Goal: Check status: Check status

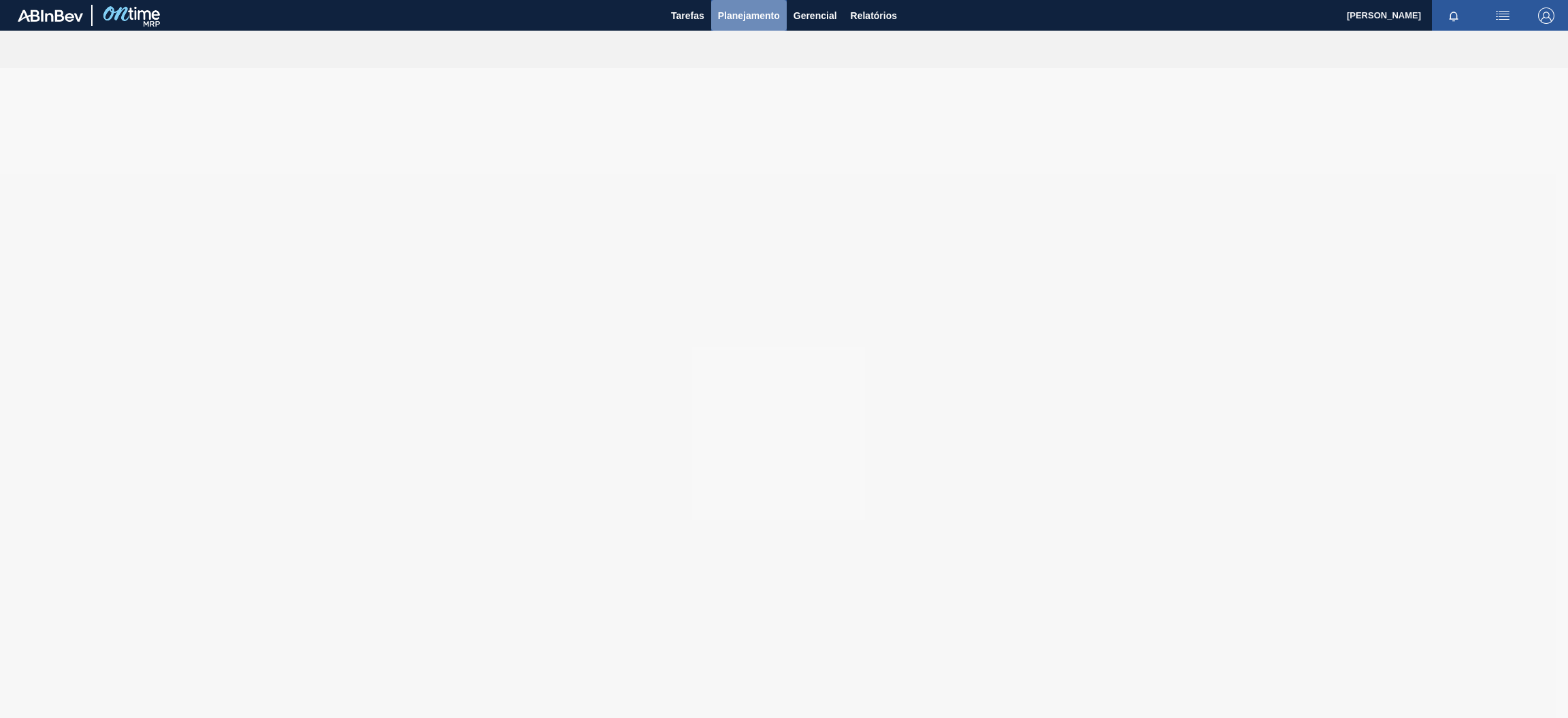
click at [739, 17] on span "Planejamento" at bounding box center [749, 15] width 62 height 16
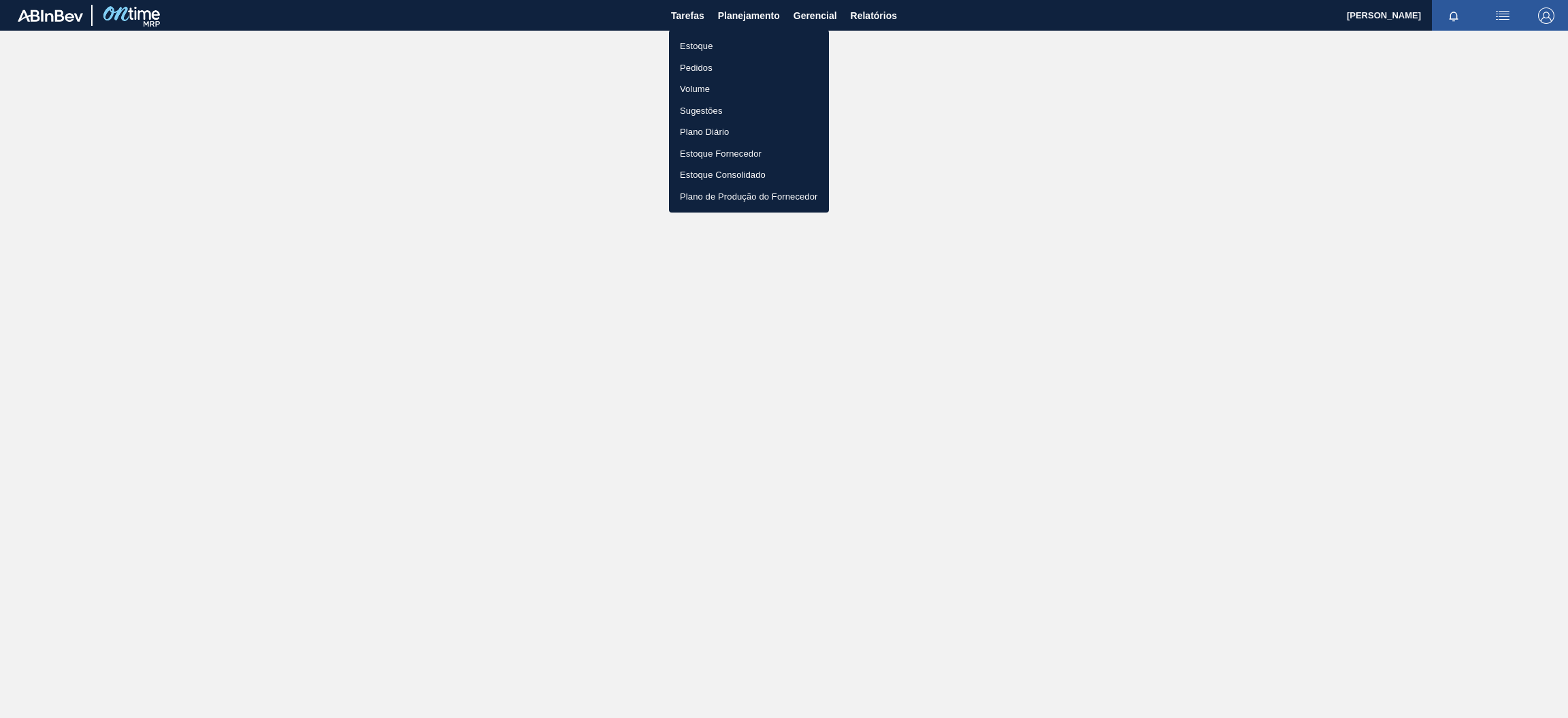
click at [719, 45] on li "Estoque" at bounding box center [749, 46] width 160 height 22
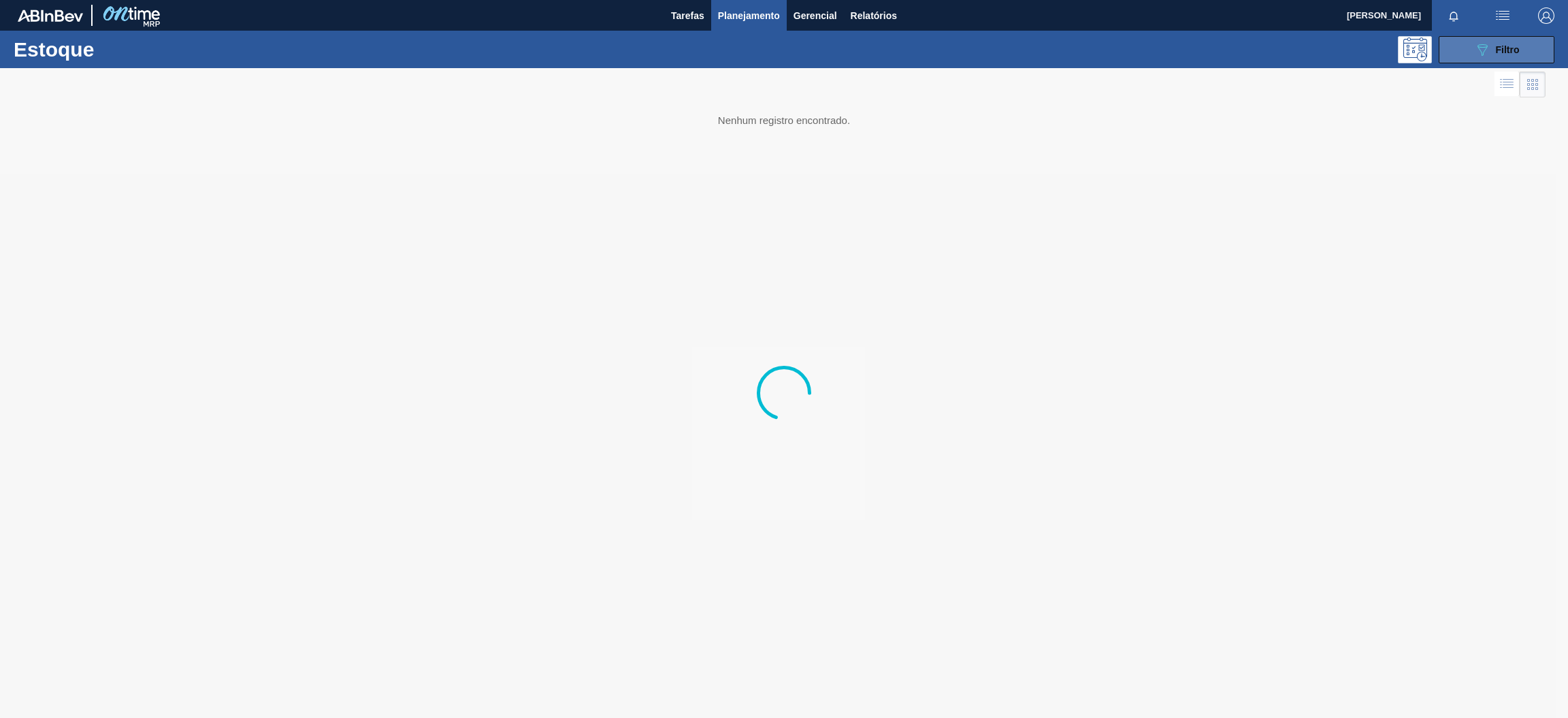
click at [1480, 53] on icon "089F7B8B-B2A5-4AFE-B5C0-19BA573D28AC" at bounding box center [1483, 50] width 16 height 16
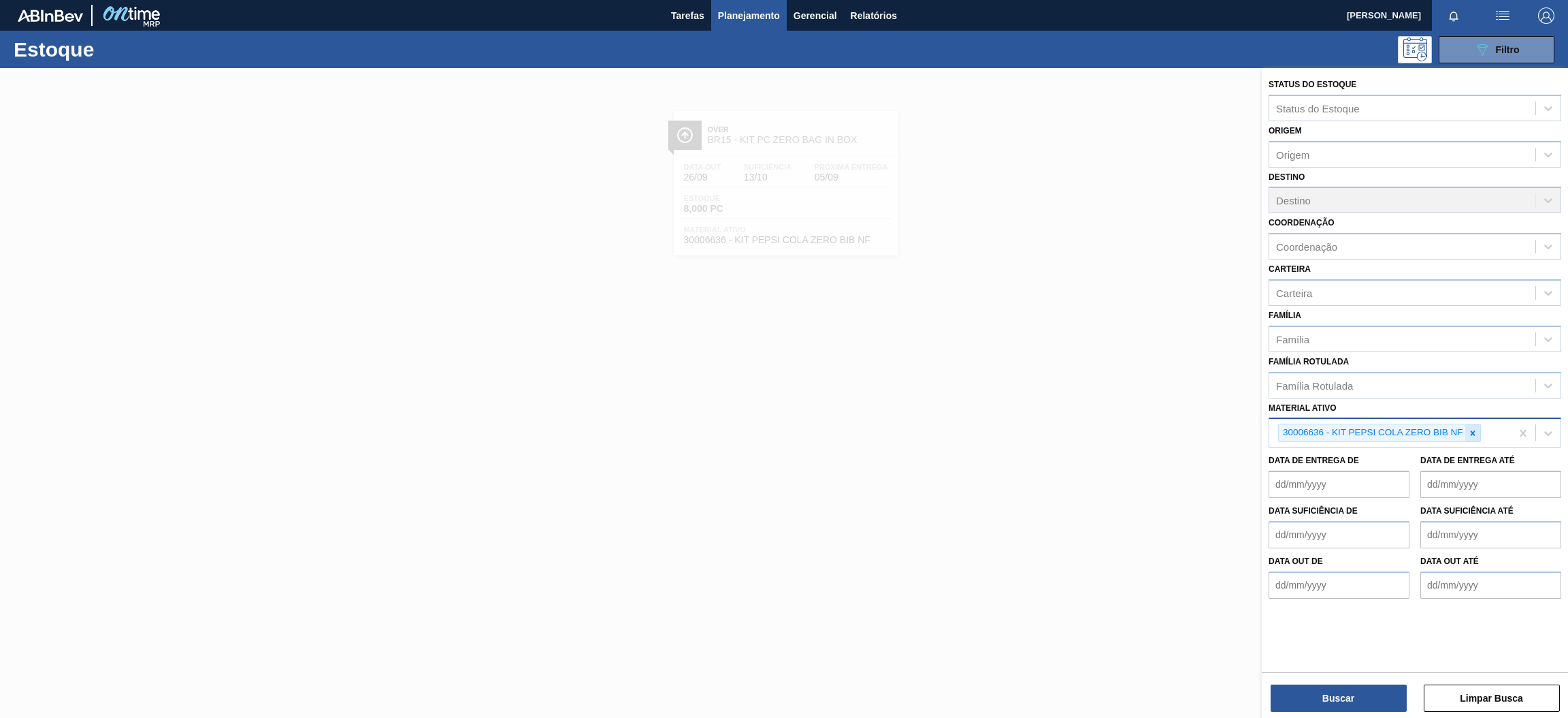
click at [1471, 431] on icon at bounding box center [1473, 433] width 9 height 9
paste ativo "30006636"
type ativo "30006636"
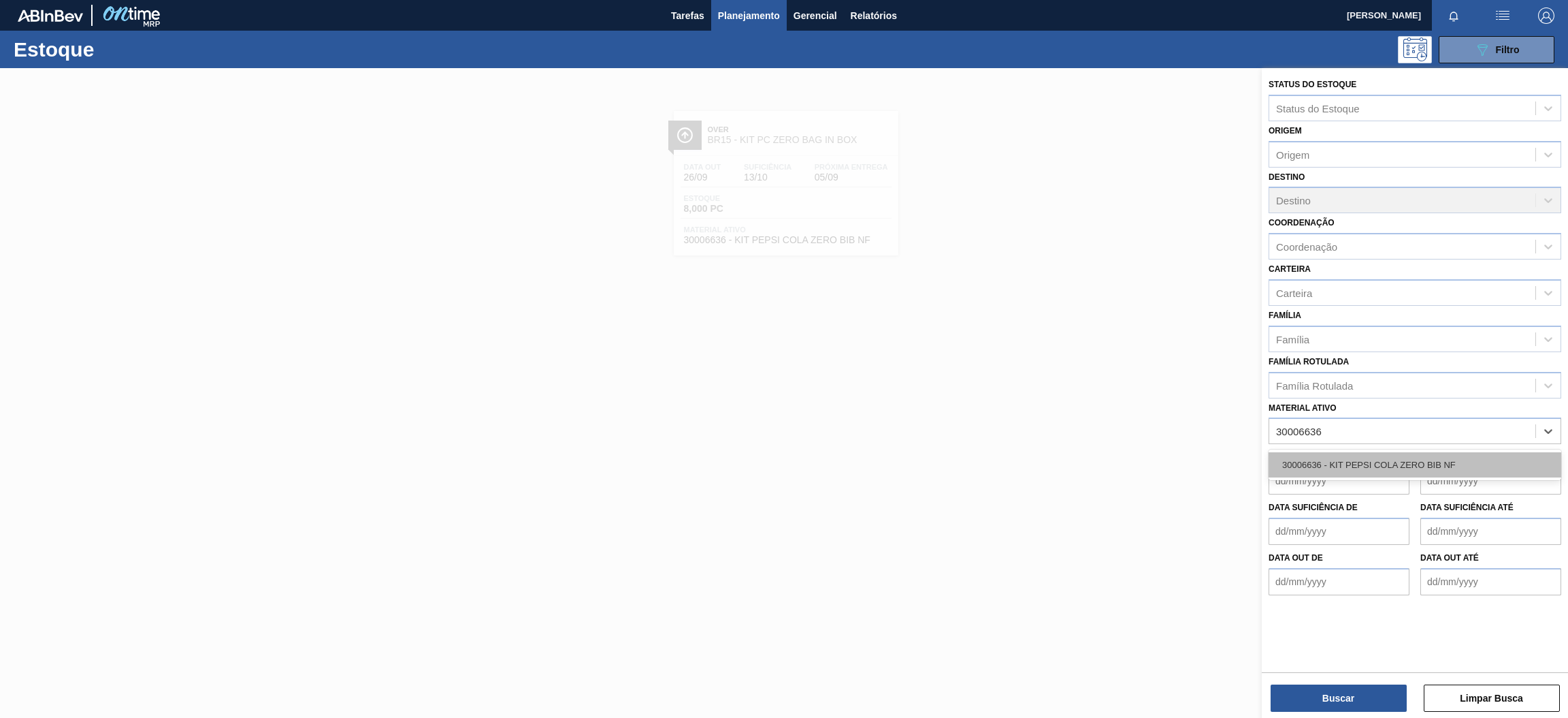
click at [1416, 468] on div "30006636 - KIT PEPSI COLA ZERO BIB NF" at bounding box center [1415, 465] width 293 height 25
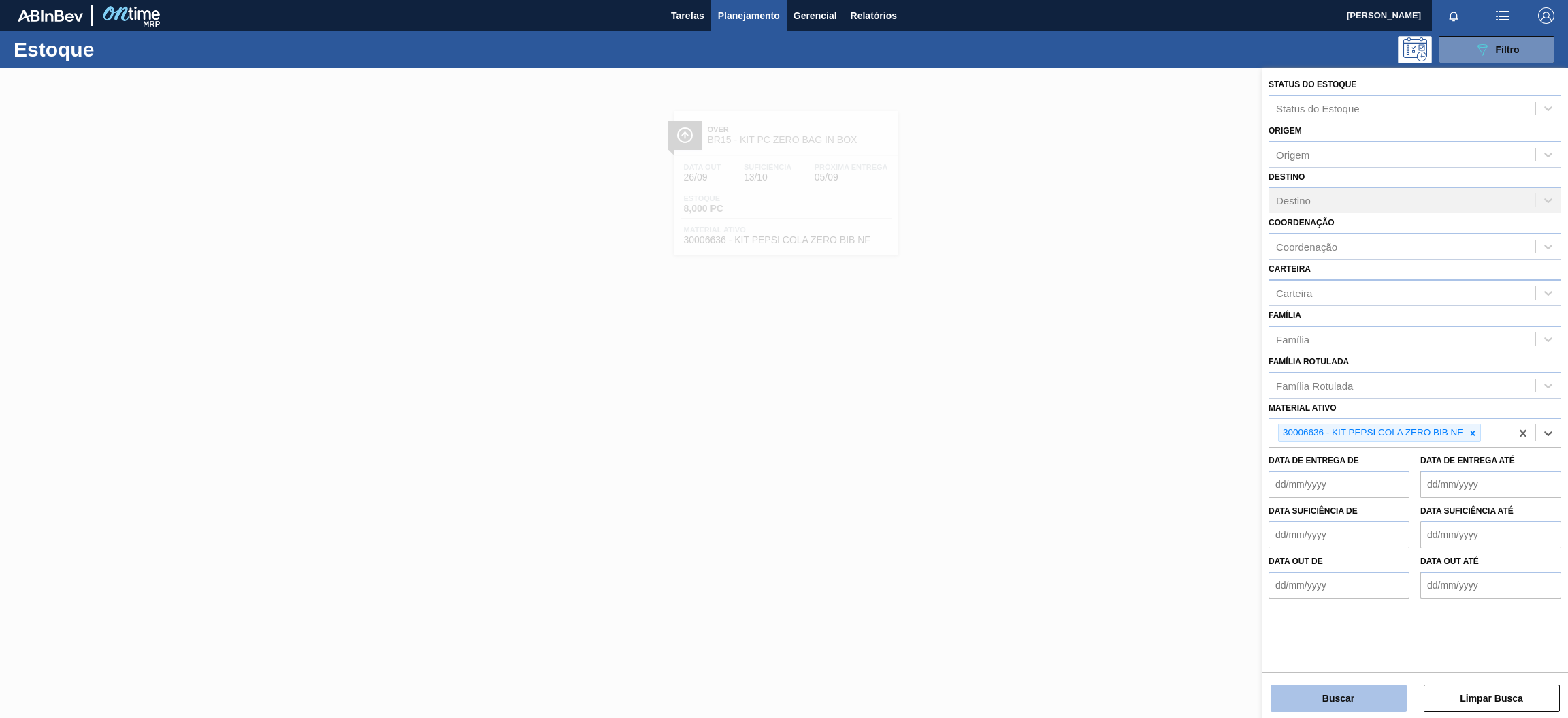
click at [1345, 703] on button "Buscar" at bounding box center [1339, 698] width 136 height 27
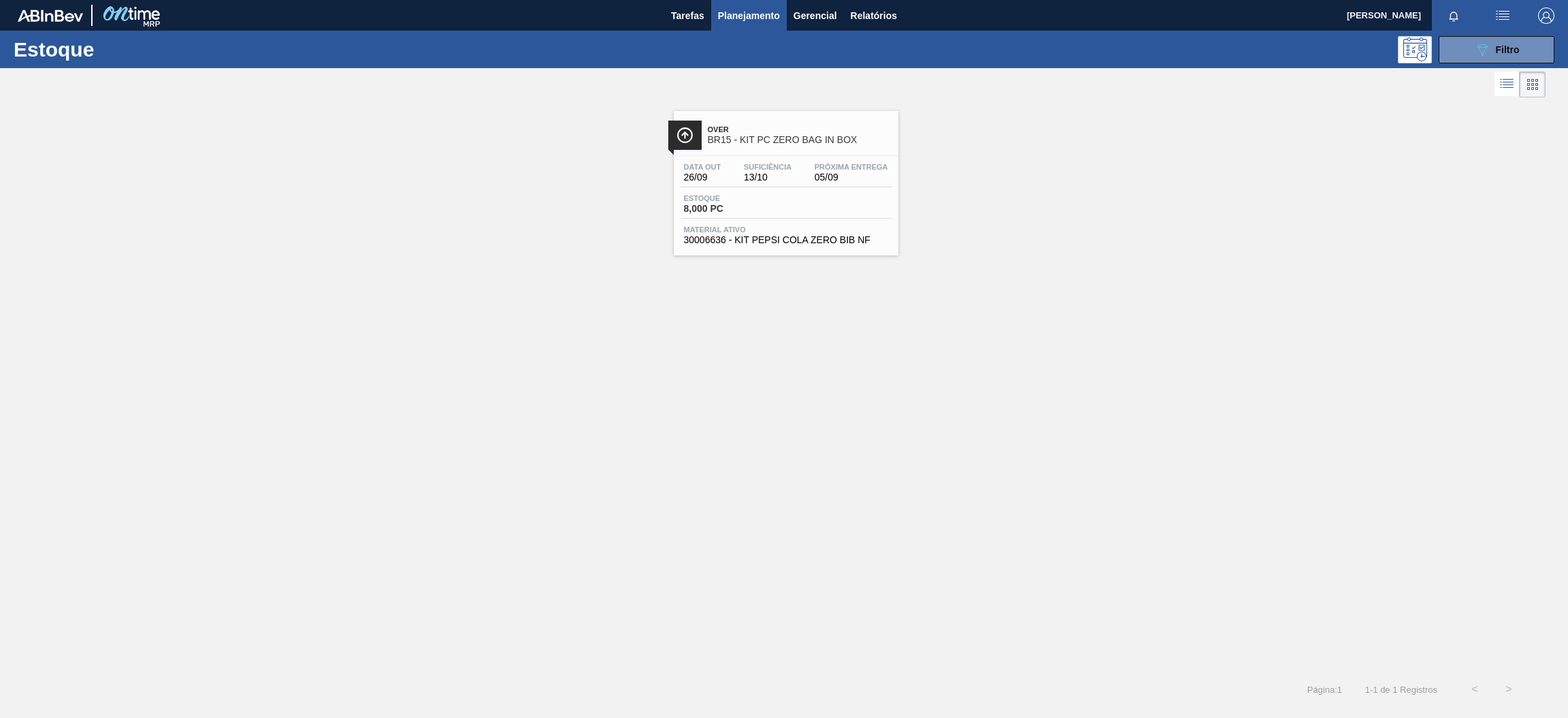
click at [819, 216] on div "Estoque 8,000 PC" at bounding box center [786, 206] width 211 height 25
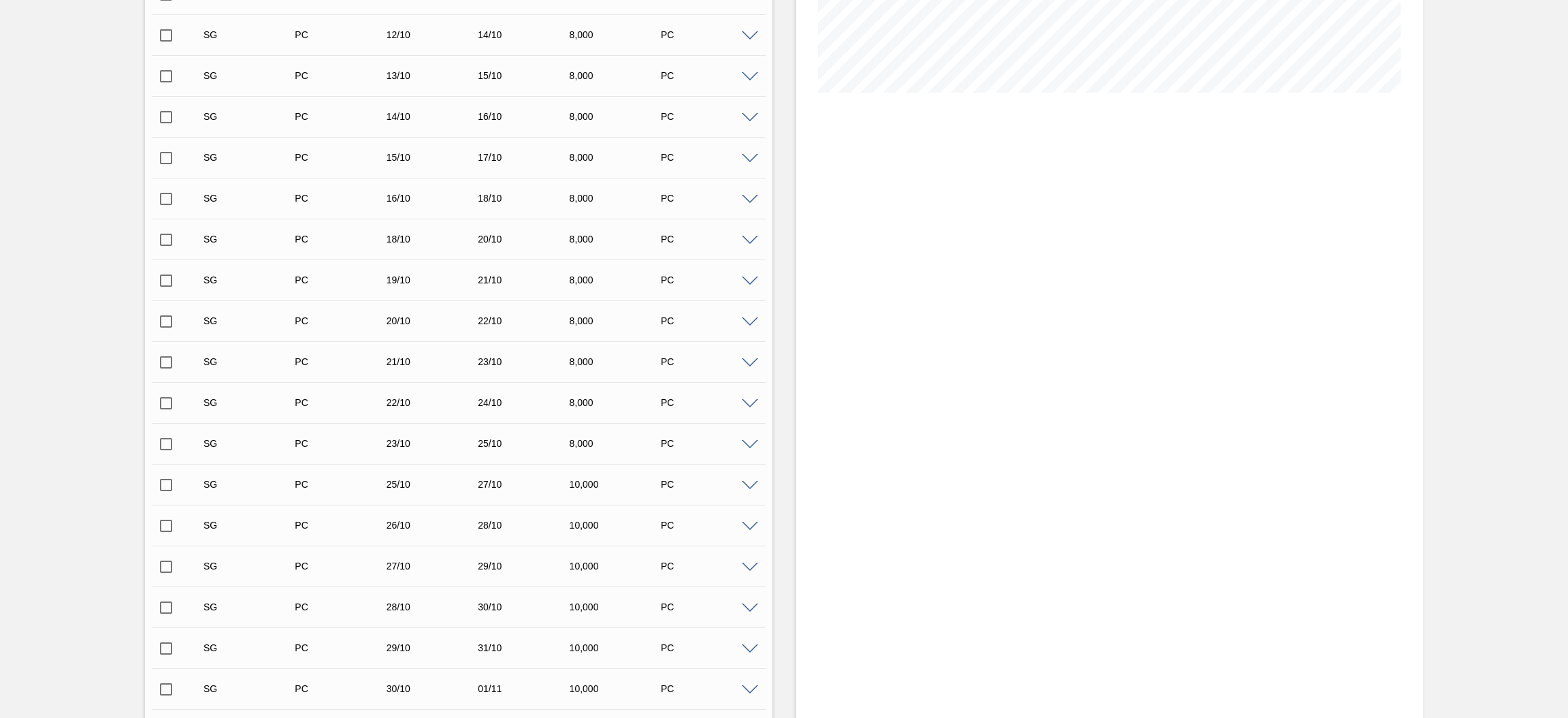
scroll to position [610, 0]
